Goal: Transaction & Acquisition: Purchase product/service

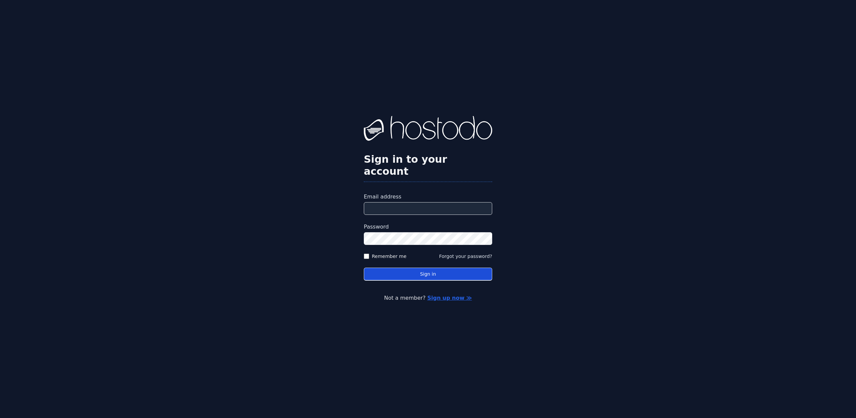
type input "**********"
click at [427, 270] on button "Sign in" at bounding box center [428, 274] width 128 height 13
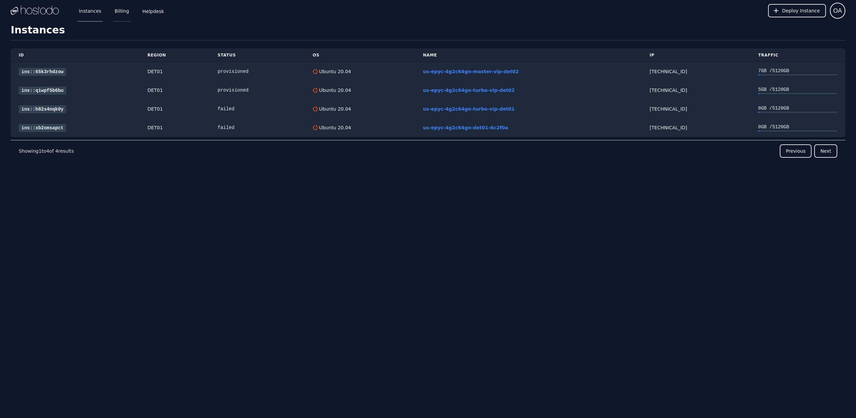
click at [125, 13] on link "Billing" at bounding box center [121, 11] width 17 height 22
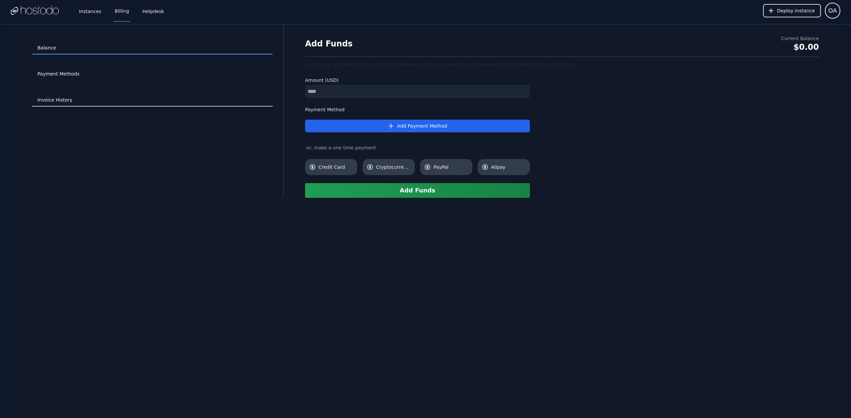
click at [55, 105] on link "Invoice History" at bounding box center [152, 100] width 240 height 13
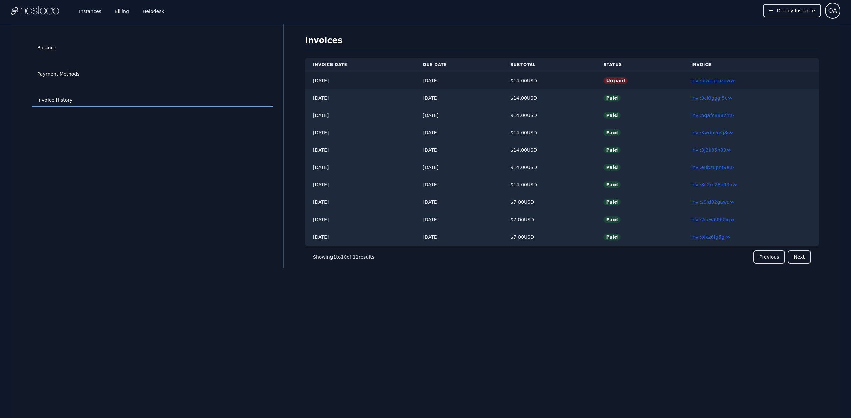
click at [728, 80] on link "inv::5lweqknzow ≫" at bounding box center [712, 80] width 43 height 5
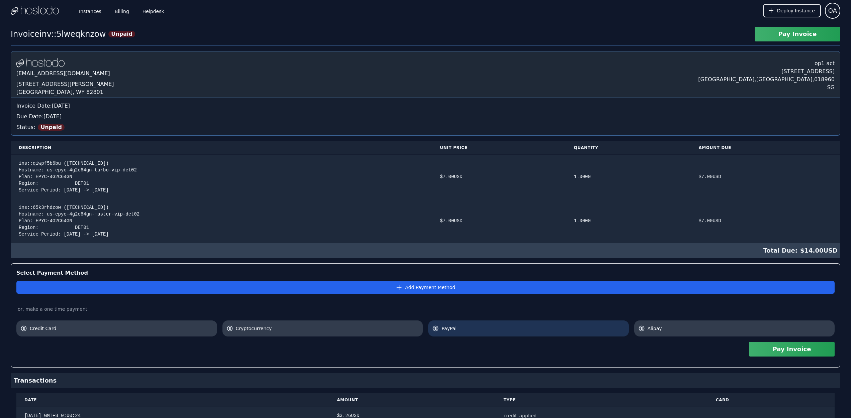
click at [493, 330] on span "PayPal" at bounding box center [532, 328] width 183 height 7
